Goal: Task Accomplishment & Management: Complete application form

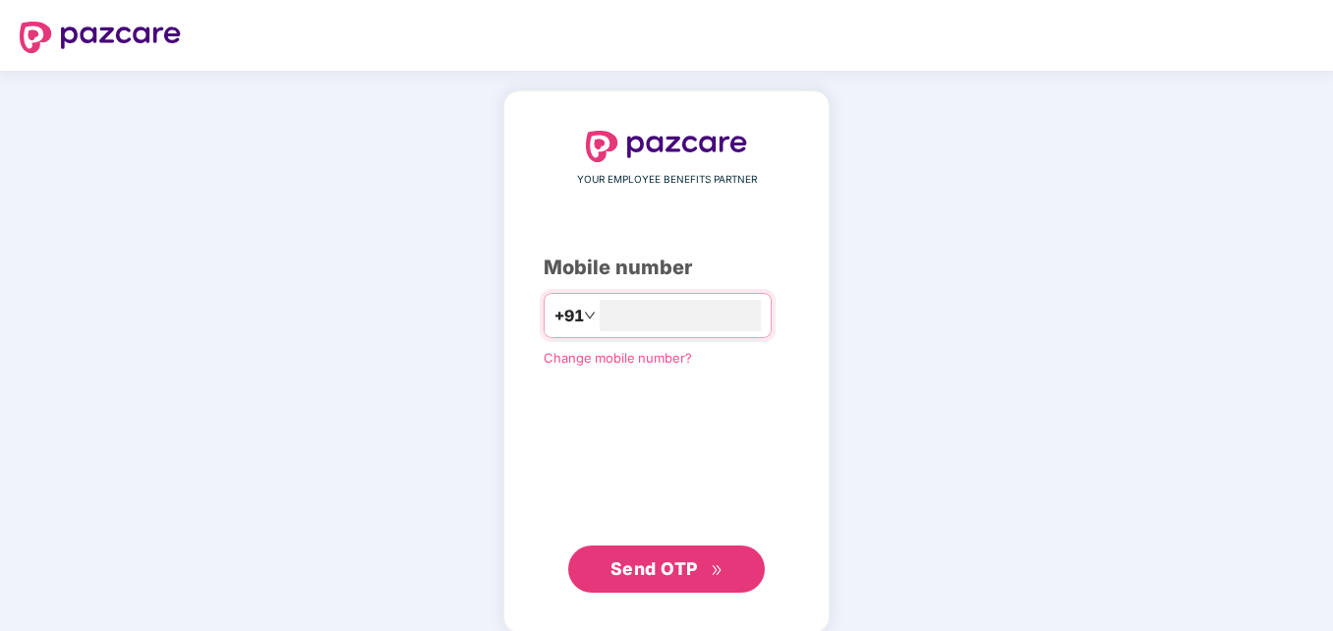
type input "**********"
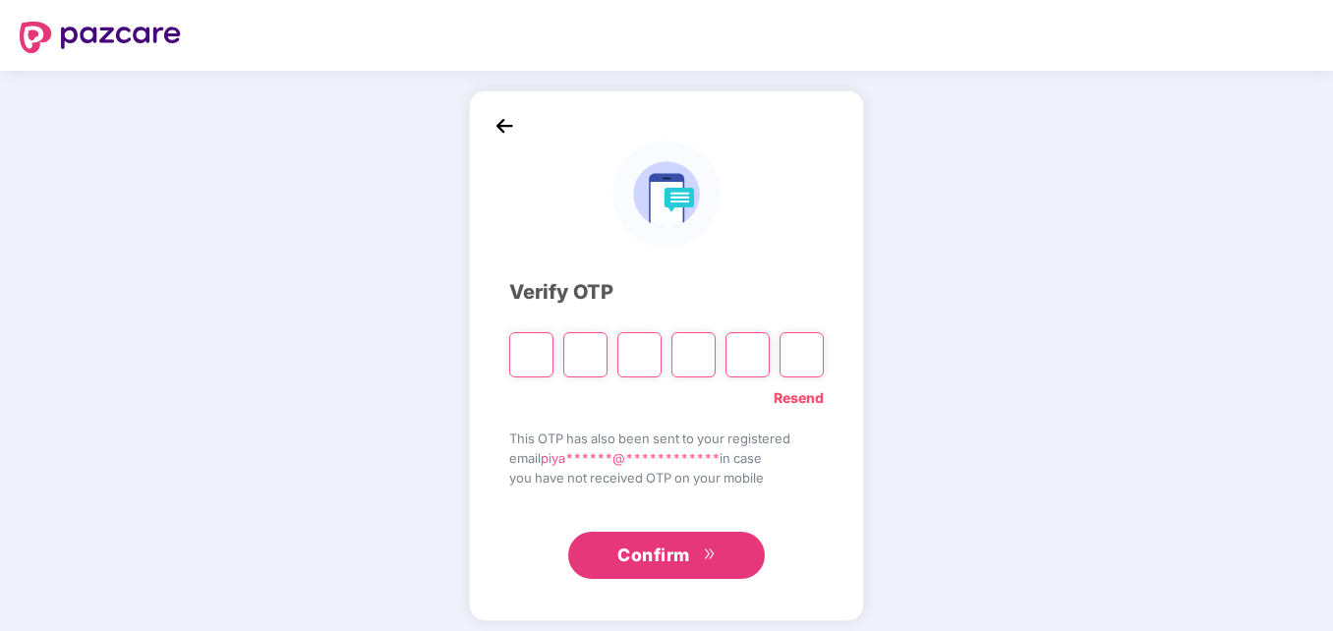
type input "*"
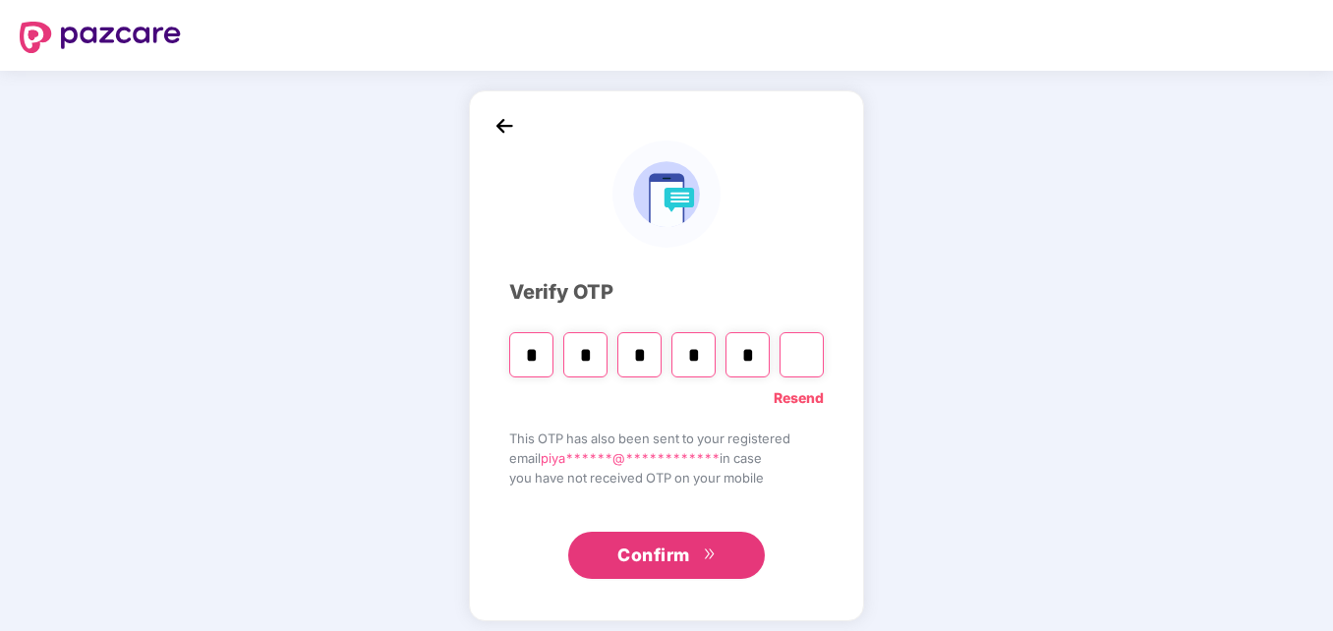
type input "*"
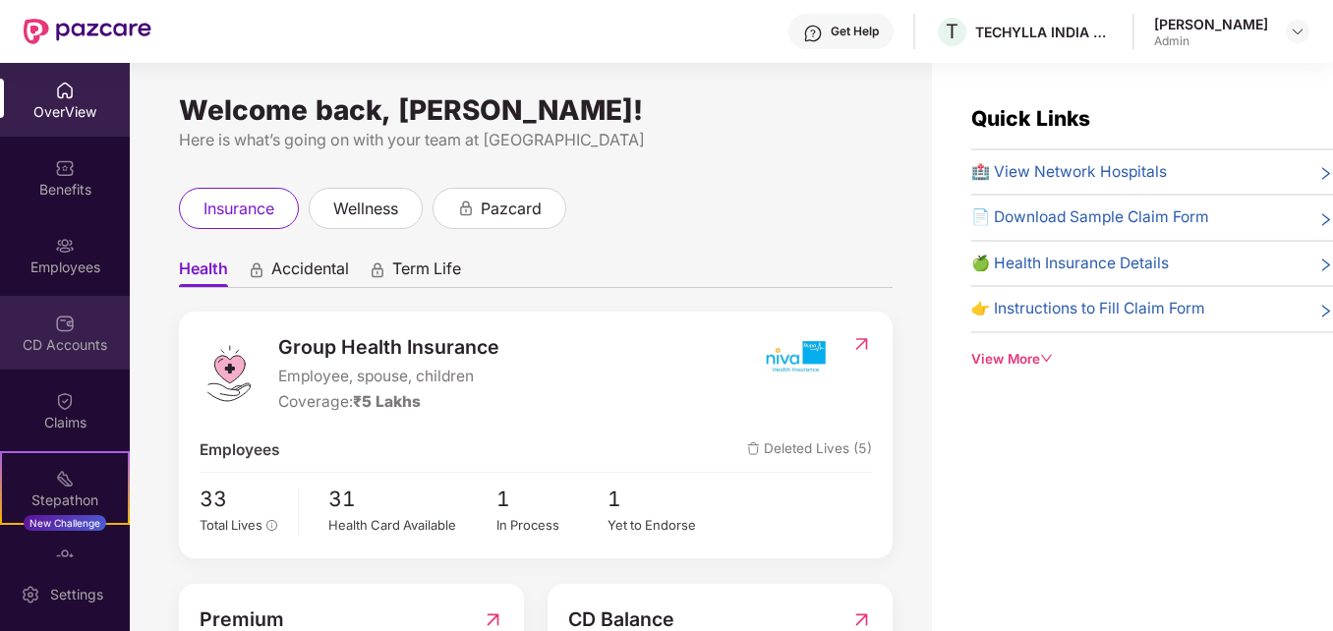
click at [61, 329] on img at bounding box center [65, 324] width 20 height 20
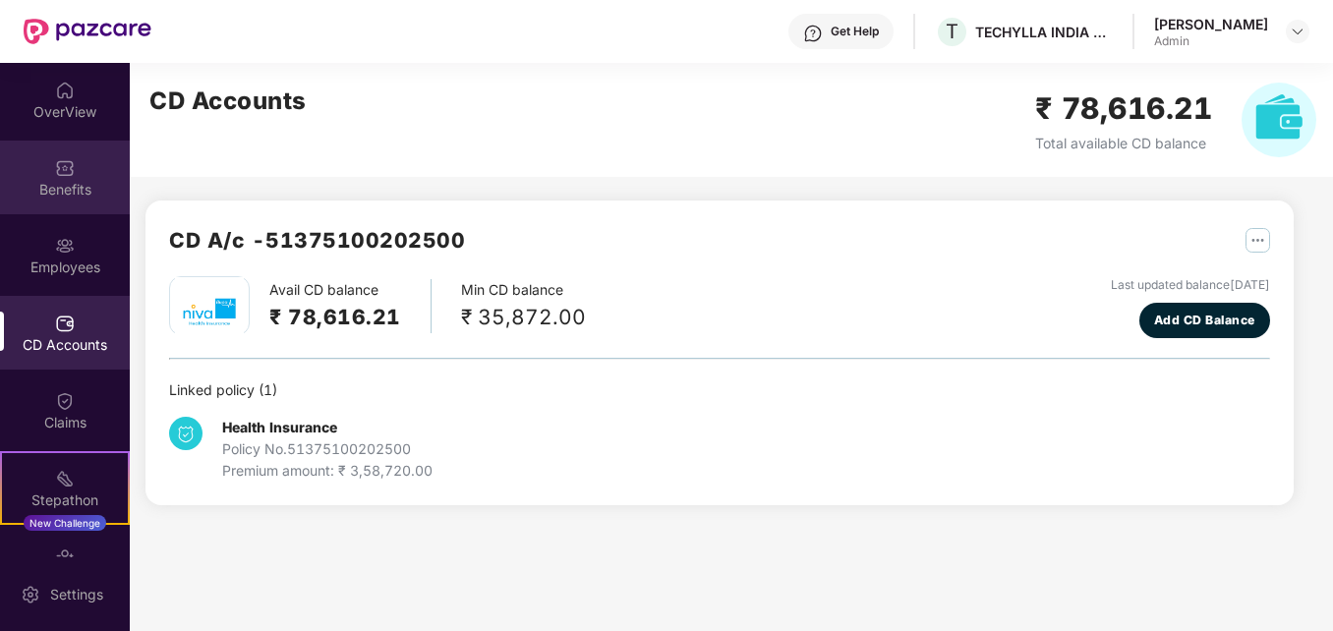
click at [64, 184] on div "Benefits" at bounding box center [65, 190] width 130 height 20
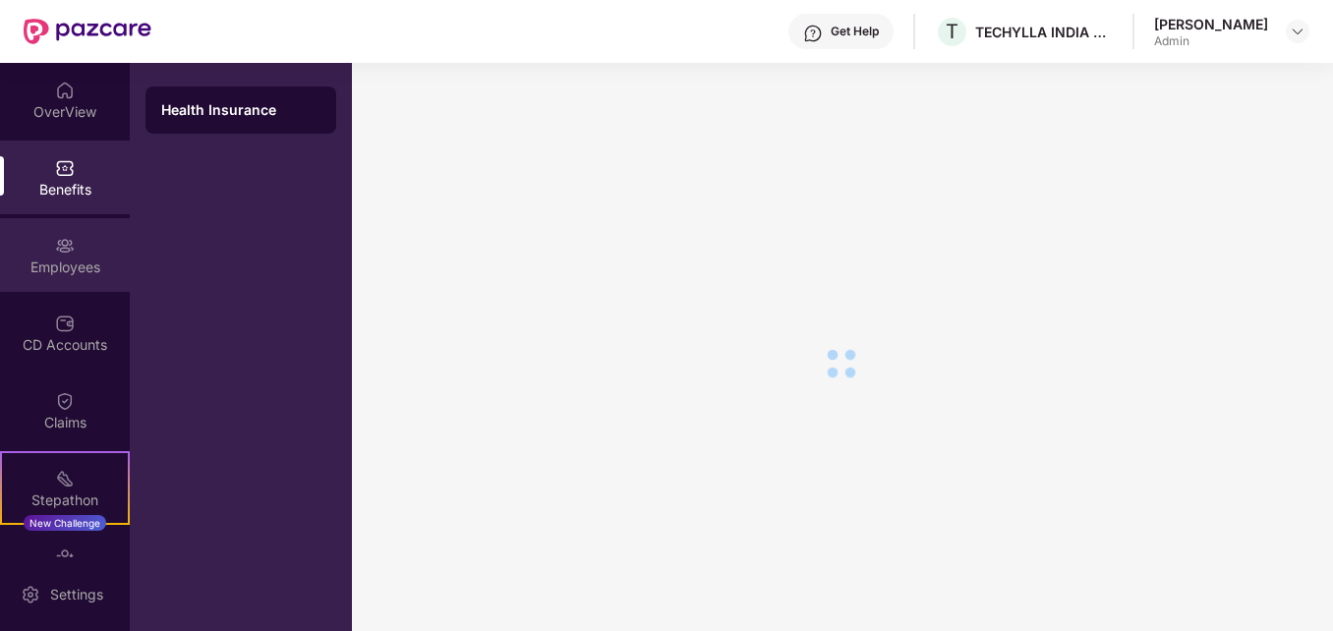
click at [63, 256] on div "Employees" at bounding box center [65, 255] width 130 height 74
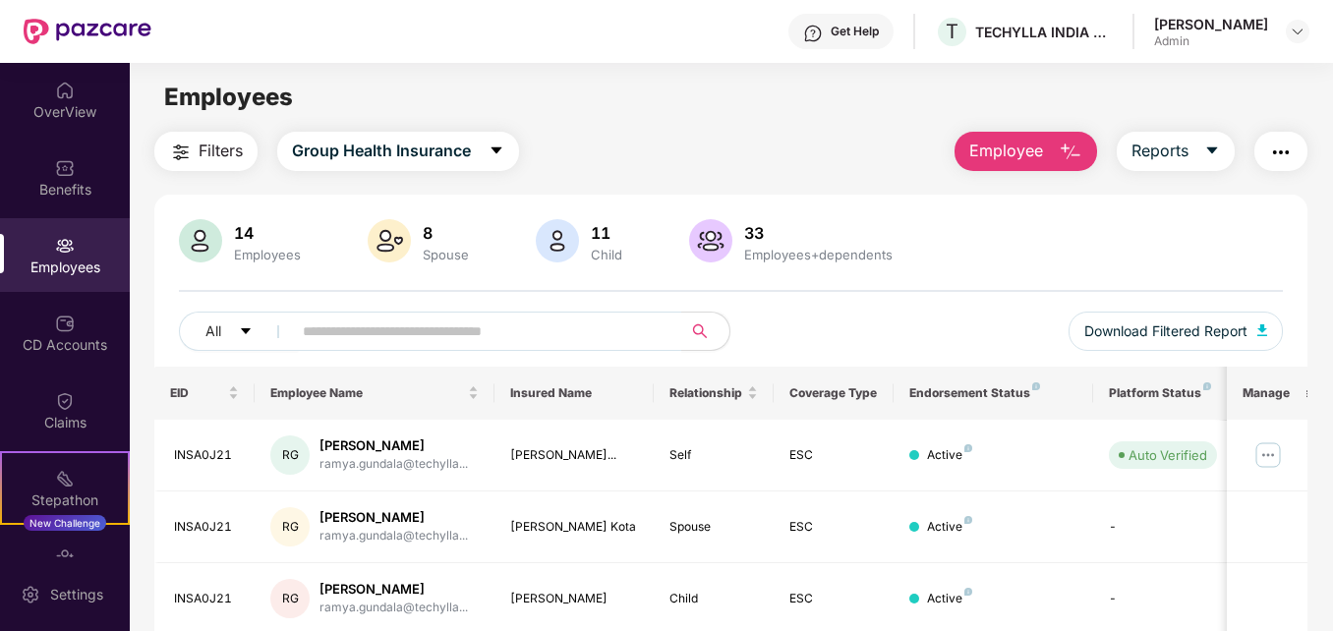
click at [1057, 161] on button "Employee" at bounding box center [1025, 151] width 143 height 39
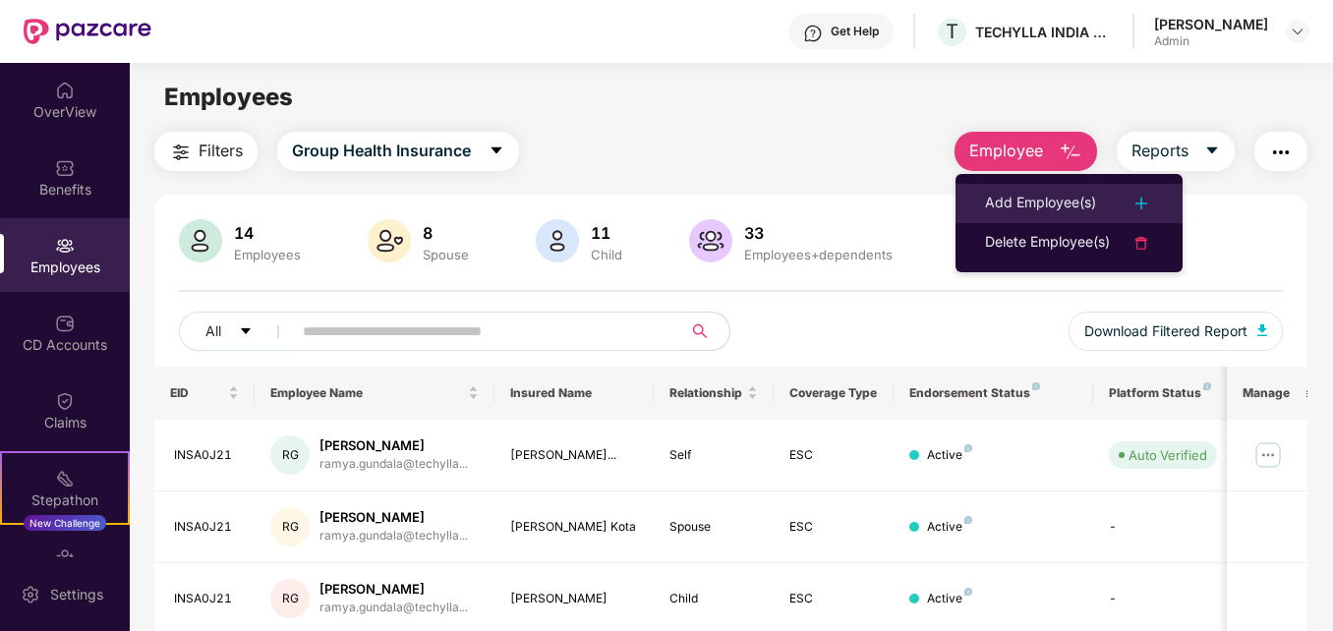
click at [1055, 196] on div "Add Employee(s)" at bounding box center [1040, 204] width 111 height 24
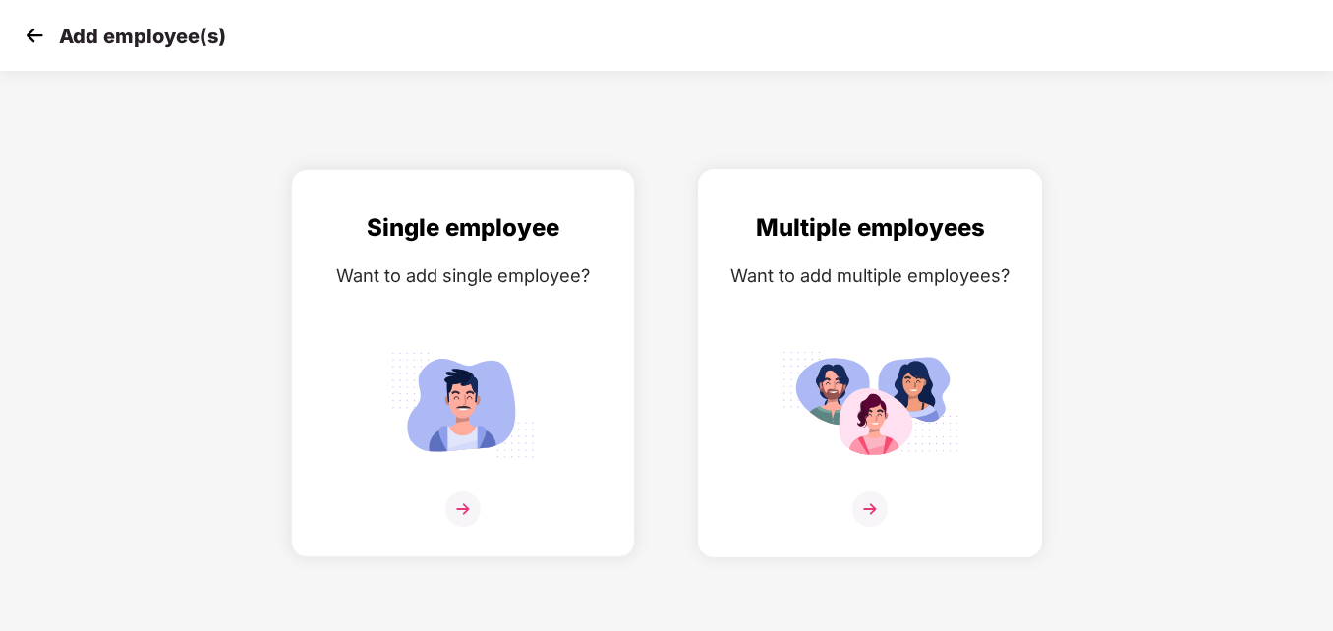
click at [880, 504] on img at bounding box center [869, 508] width 35 height 35
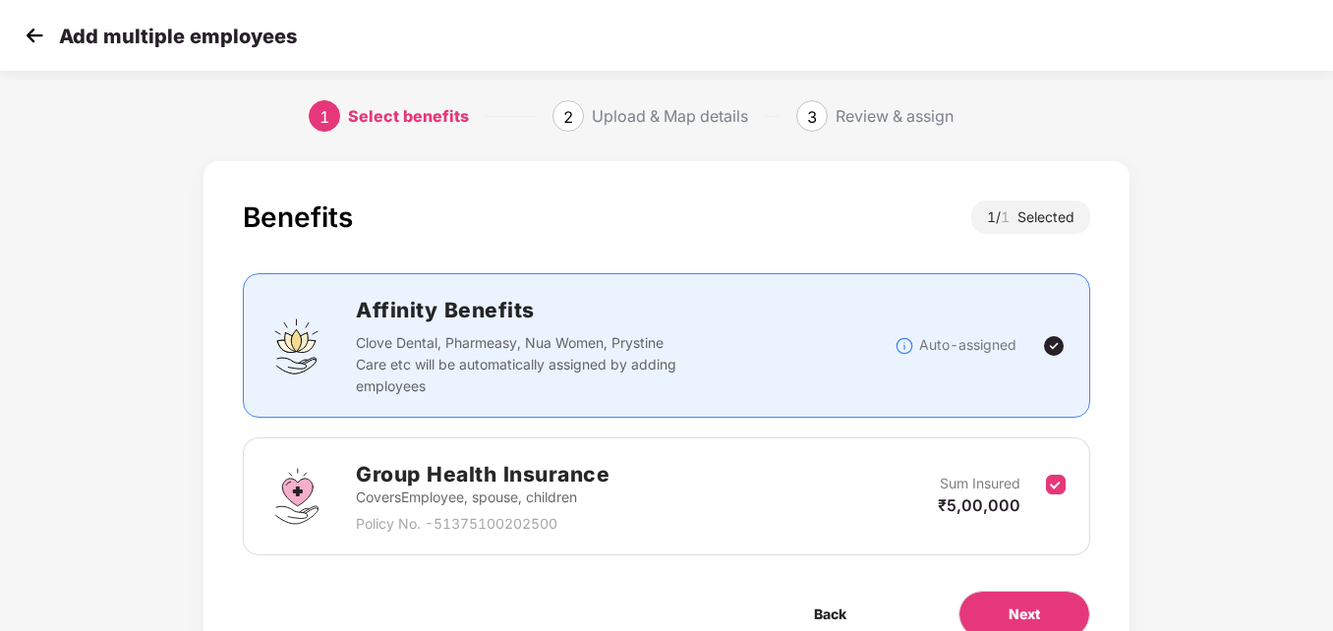
click at [1304, 233] on div "Benefits 1 / 1 Selected Affinity Benefits Clove Dental, Pharmeasy, Nua Women, P…" at bounding box center [666, 438] width 1333 height 575
click at [555, 483] on h2 "Group Health Insurance" at bounding box center [483, 474] width 254 height 32
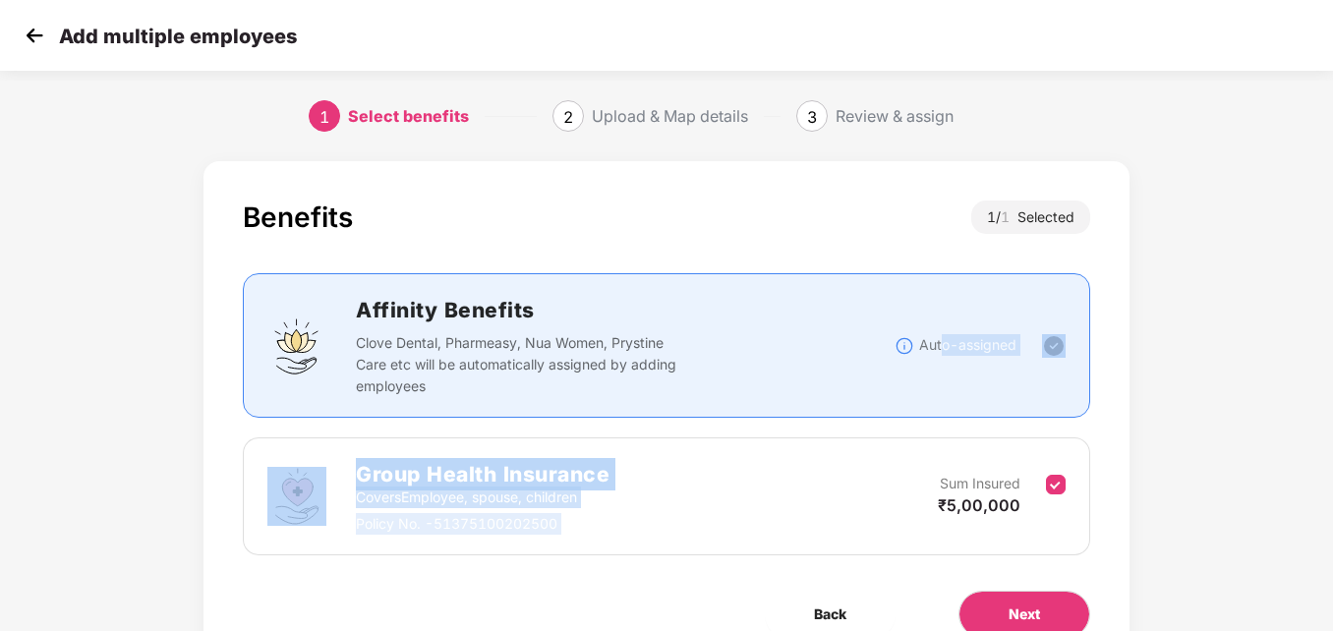
drag, startPoint x: 917, startPoint y: 485, endPoint x: 940, endPoint y: 344, distance: 142.4
click at [940, 344] on div "Benefits 1 / 1 Selected Affinity Benefits Clove Dental, Pharmeasy, Nua Women, P…" at bounding box center [666, 378] width 847 height 355
click at [940, 344] on div "Auto-assigned" at bounding box center [967, 346] width 147 height 24
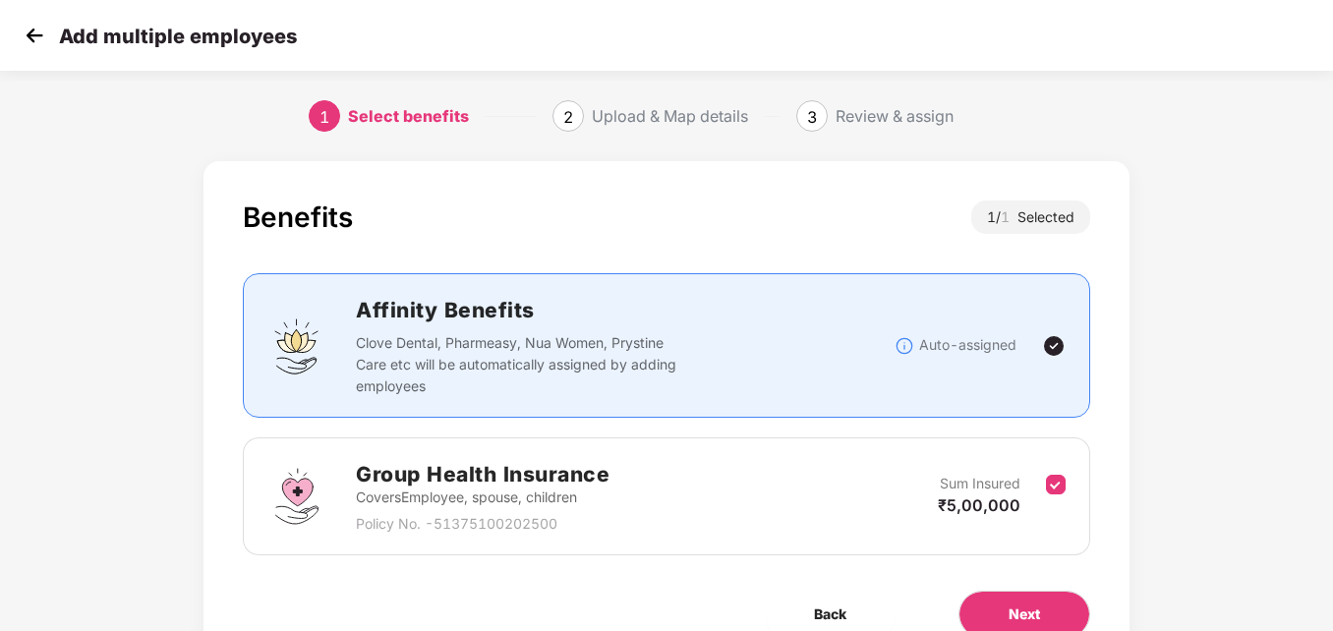
click at [812, 509] on div "Group Health Insurance Covers Employee, spouse, children Policy No. - 513751002…" at bounding box center [666, 496] width 798 height 77
click at [800, 394] on div "Affinity Benefits Clove Dental, Pharmeasy, Nua Women, Prystine Care etc will be…" at bounding box center [625, 345] width 539 height 103
click at [544, 531] on p "Policy No. - 51375100202500" at bounding box center [483, 524] width 254 height 22
click at [667, 320] on h2 "Affinity Benefits" at bounding box center [625, 310] width 539 height 32
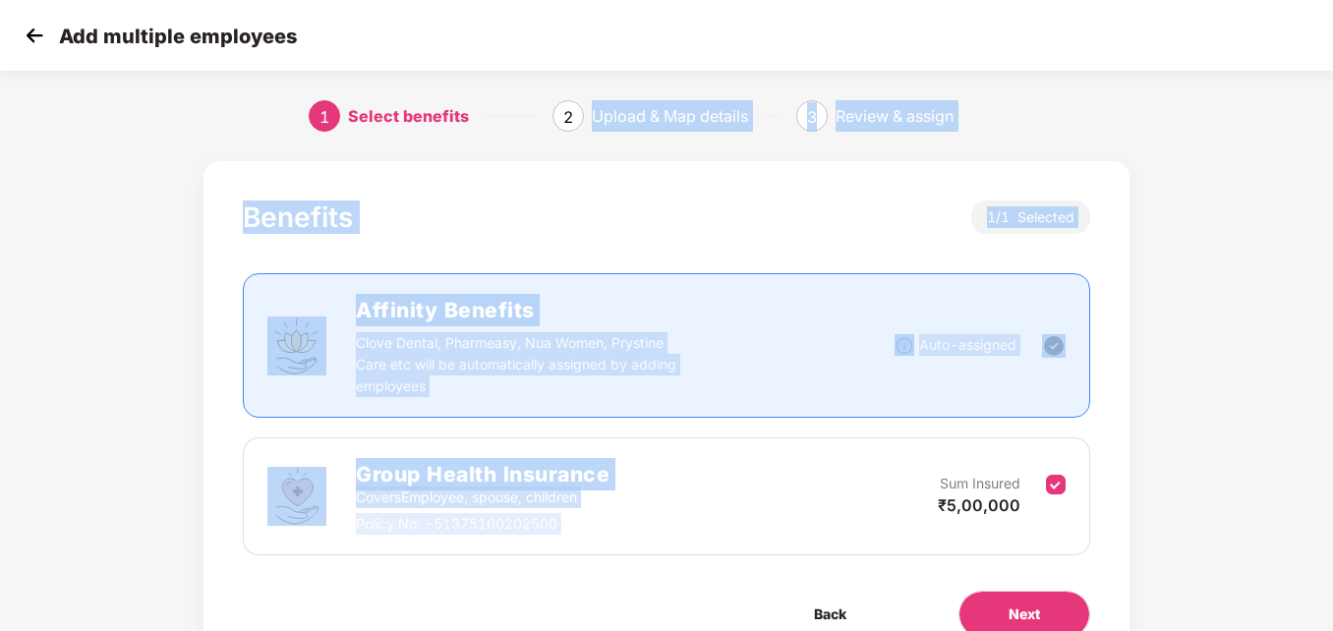
drag, startPoint x: 591, startPoint y: 122, endPoint x: 1038, endPoint y: 489, distance: 578.3
click at [1038, 489] on section "Add multiple employees 1 Select benefits 2 Upload & Map details 3 Review & assi…" at bounding box center [666, 315] width 1333 height 631
click at [1220, 144] on div "1 Select benefits 2 Upload & Map details 3 Review & assign" at bounding box center [666, 116] width 1333 height 71
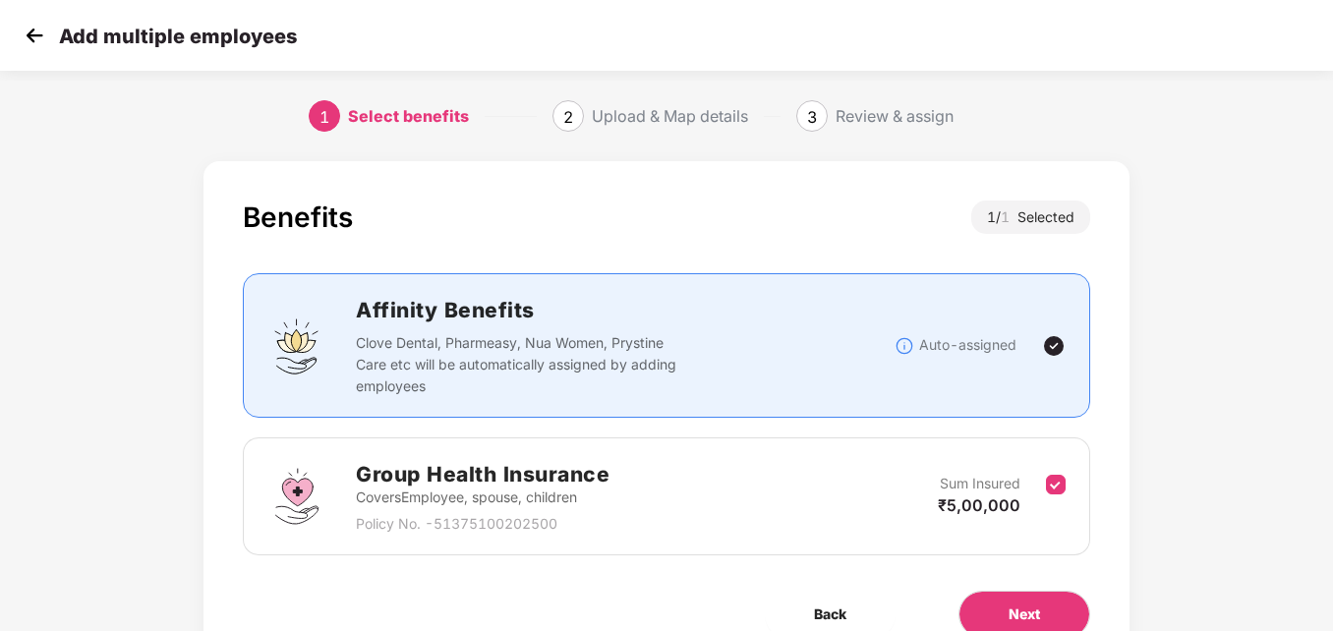
click at [706, 331] on div "Affinity Benefits Clove Dental, Pharmeasy, Nua Women, Prystine Care etc will be…" at bounding box center [625, 345] width 539 height 103
click at [308, 500] on img at bounding box center [296, 496] width 59 height 59
click at [308, 344] on img at bounding box center [296, 346] width 59 height 59
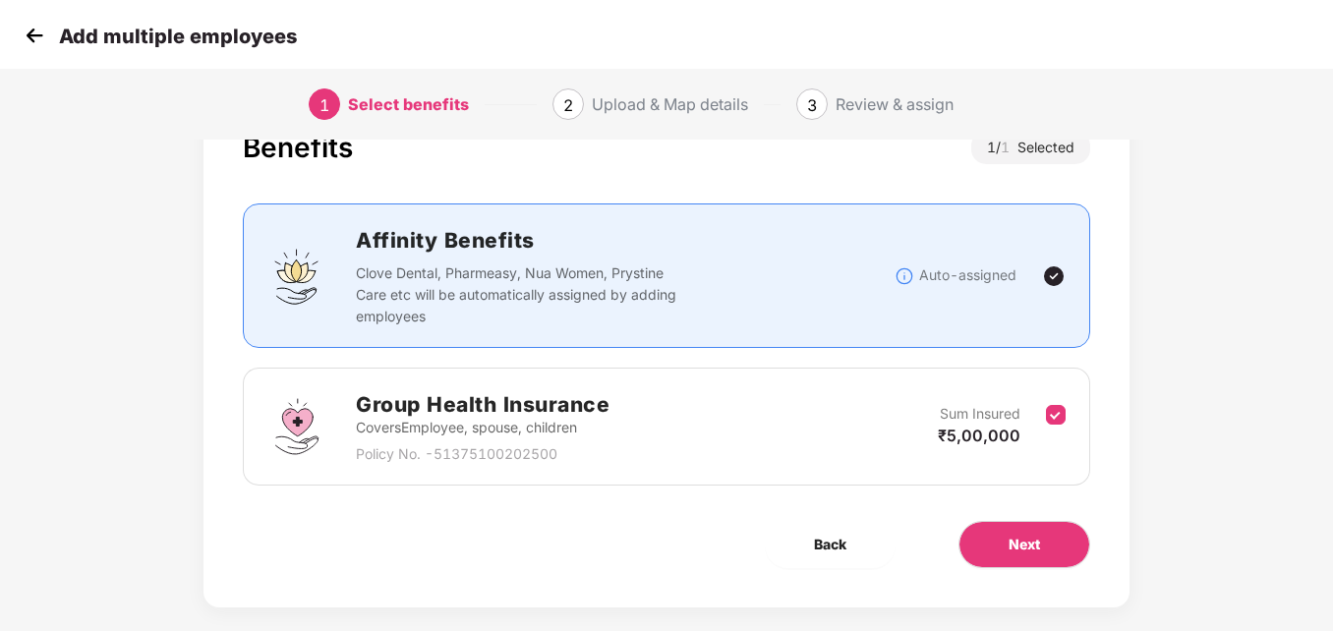
scroll to position [71, 0]
click at [1019, 545] on span "Next" at bounding box center [1023, 544] width 31 height 22
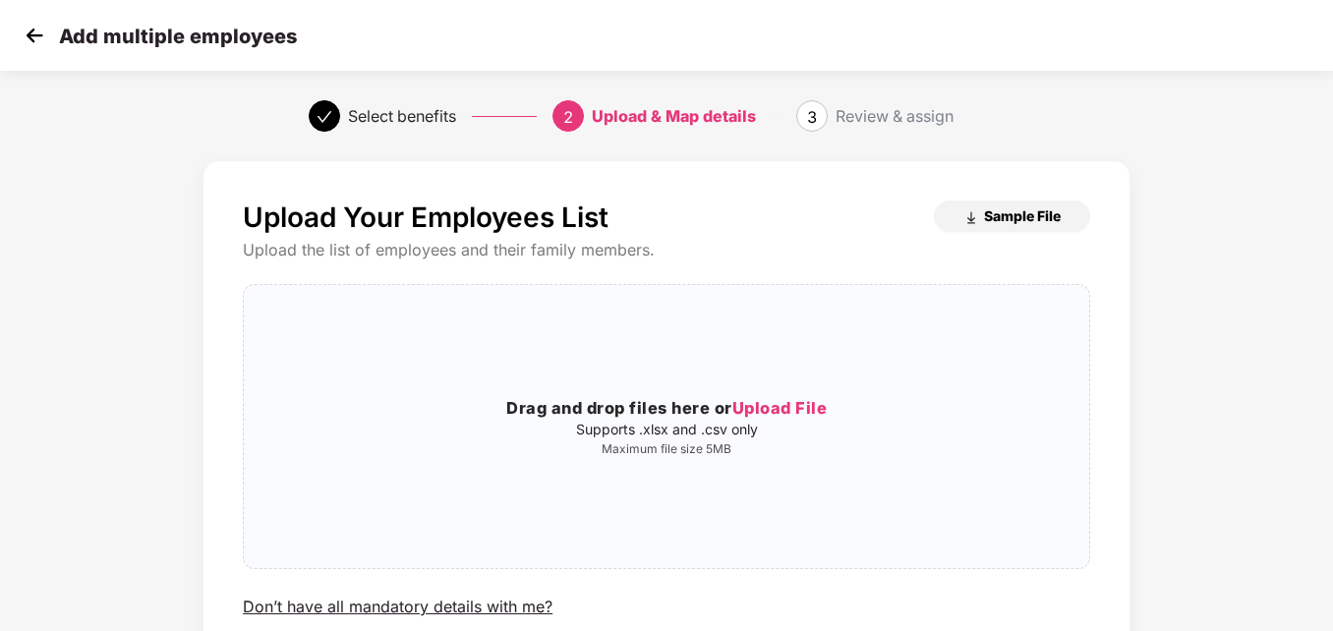
click at [1007, 205] on button "Sample File" at bounding box center [1012, 216] width 156 height 31
click at [775, 297] on span "Drag and drop files here or Upload File Supports .xlsx and .csv only Maximum fi…" at bounding box center [666, 426] width 845 height 283
click at [1213, 311] on div "Upload Your Employees List Sample File Upload the list of employees and their f…" at bounding box center [666, 470] width 1111 height 638
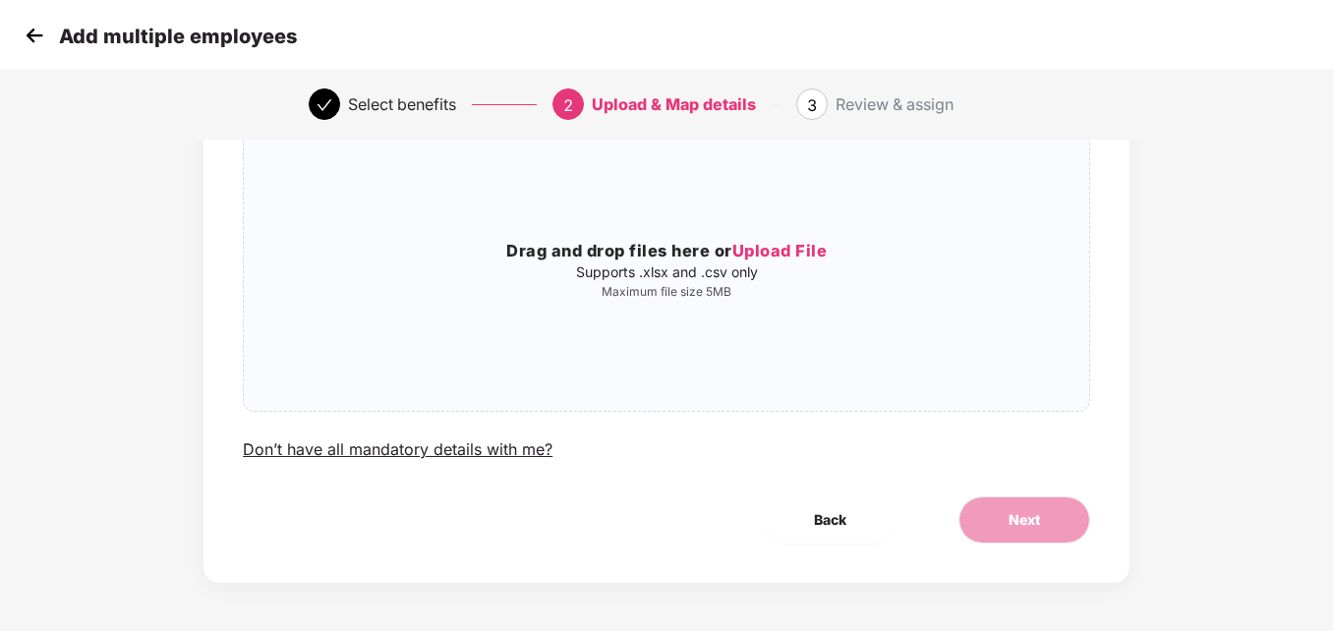
scroll to position [158, 0]
click at [818, 525] on span "Back" at bounding box center [830, 519] width 32 height 22
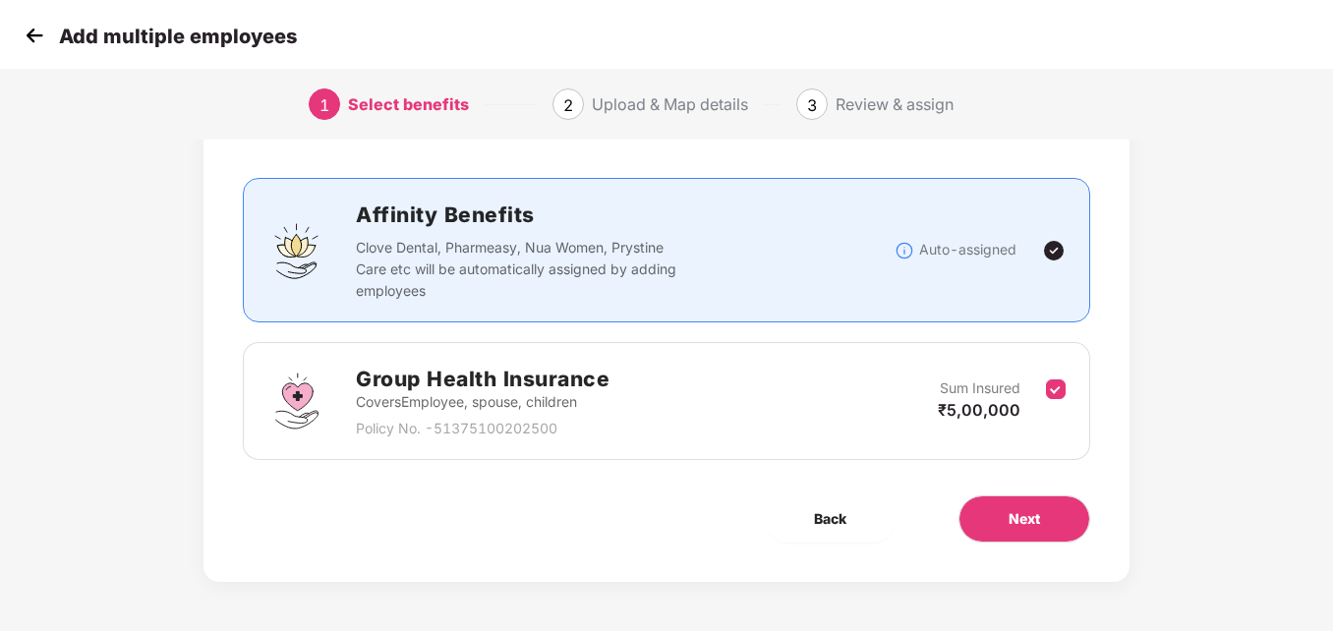
scroll to position [0, 0]
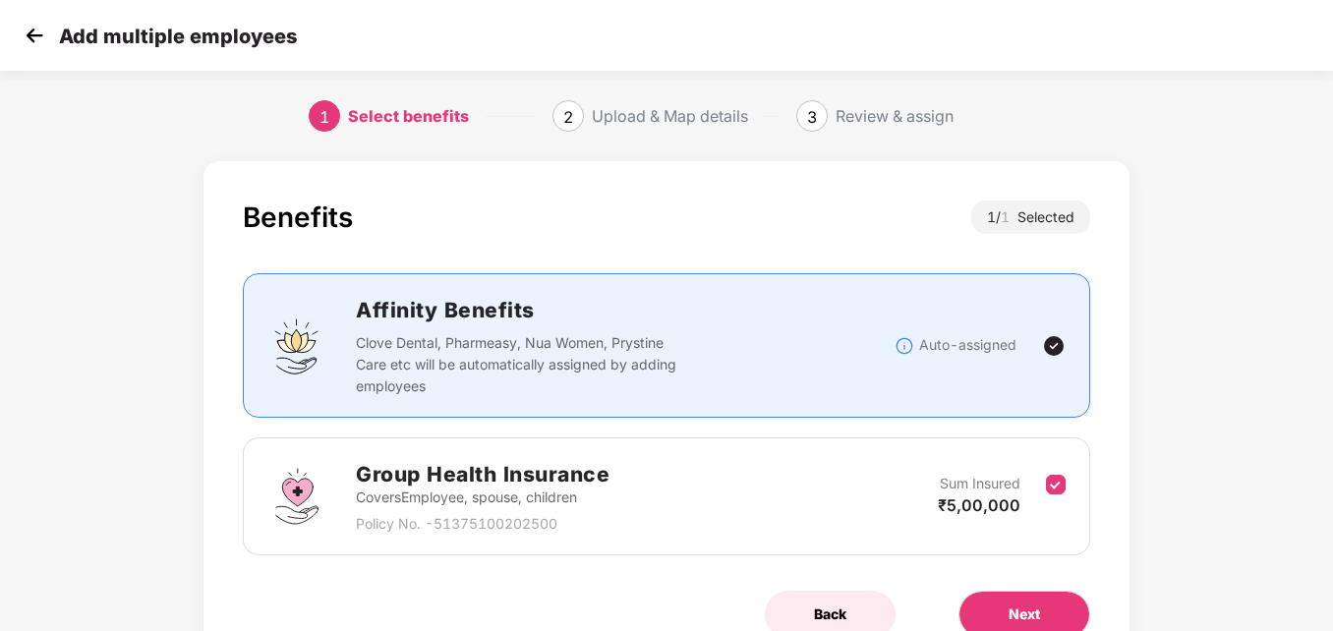
click at [820, 616] on span "Back" at bounding box center [830, 615] width 32 height 22
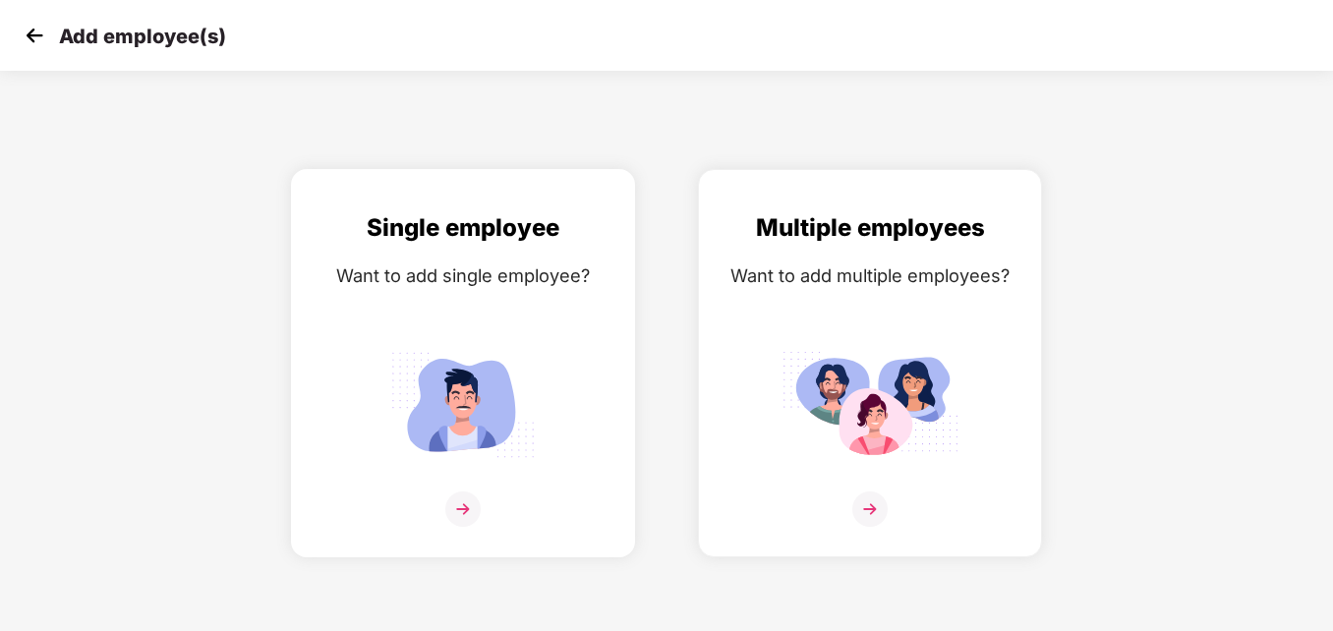
click at [456, 513] on img at bounding box center [462, 508] width 35 height 35
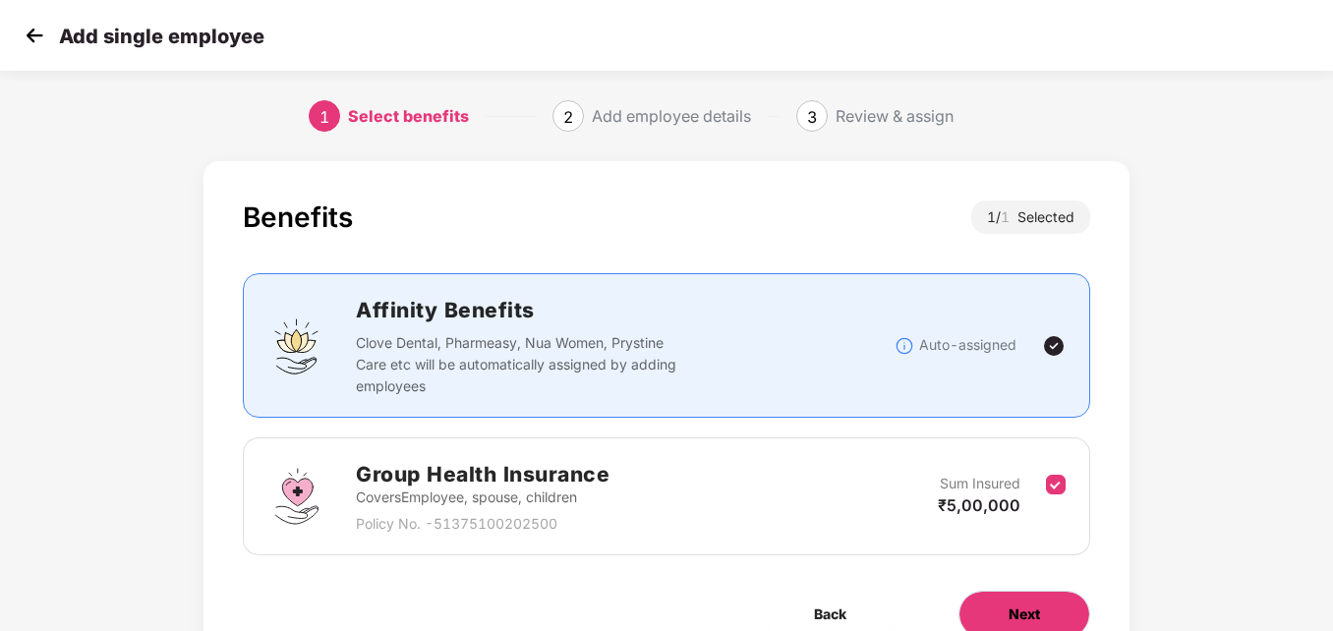
click at [1022, 620] on span "Next" at bounding box center [1023, 615] width 31 height 22
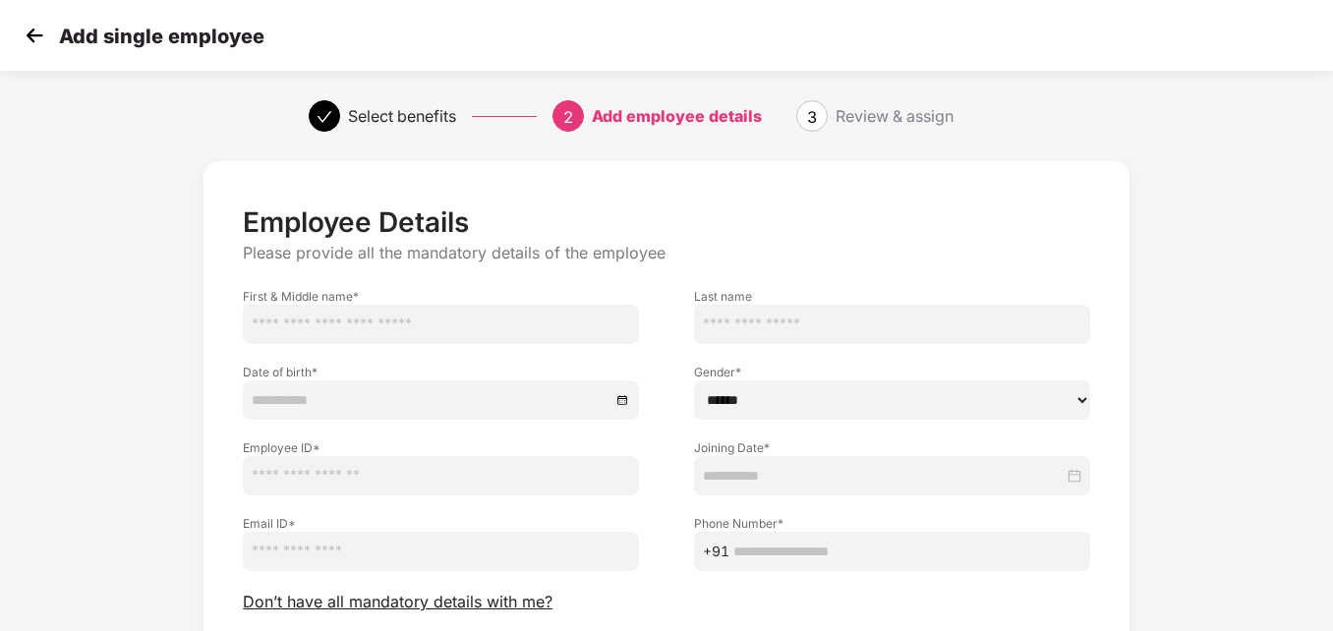
click at [277, 338] on input "text" at bounding box center [441, 324] width 396 height 39
